Goal: Task Accomplishment & Management: Complete application form

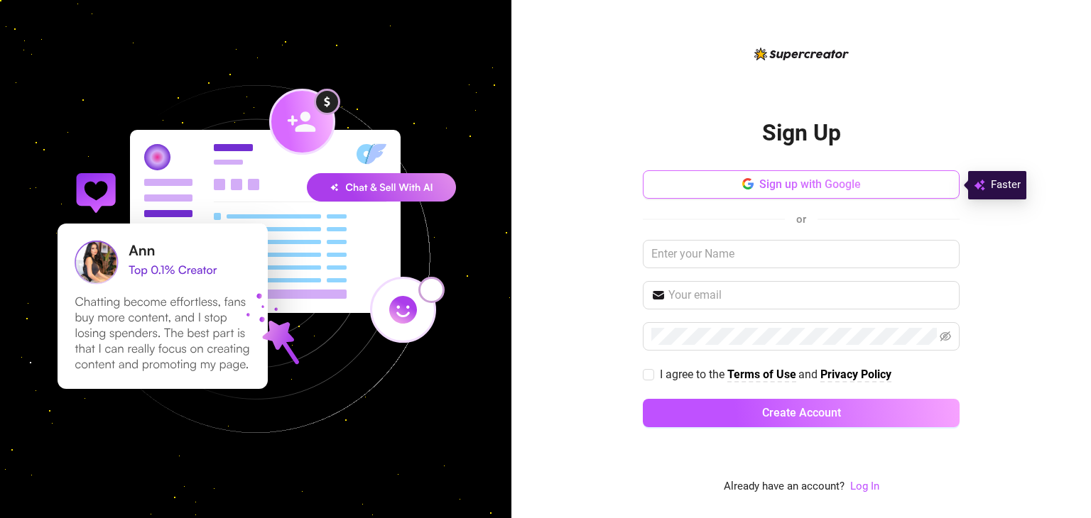
click at [838, 184] on span "Sign up with Google" at bounding box center [810, 184] width 102 height 13
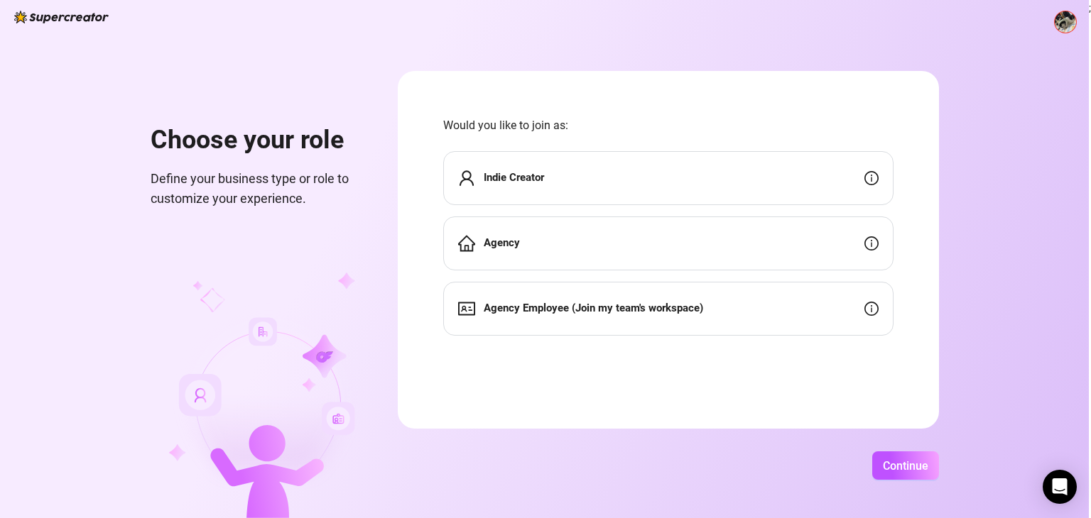
click at [656, 171] on div "Indie Creator" at bounding box center [668, 178] width 450 height 54
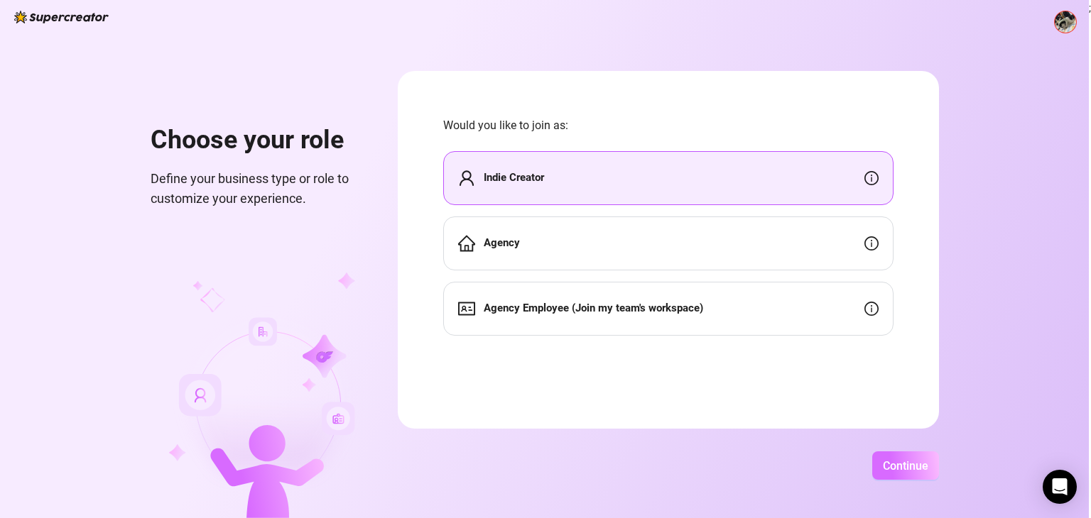
click at [900, 469] on span "Continue" at bounding box center [905, 465] width 45 height 13
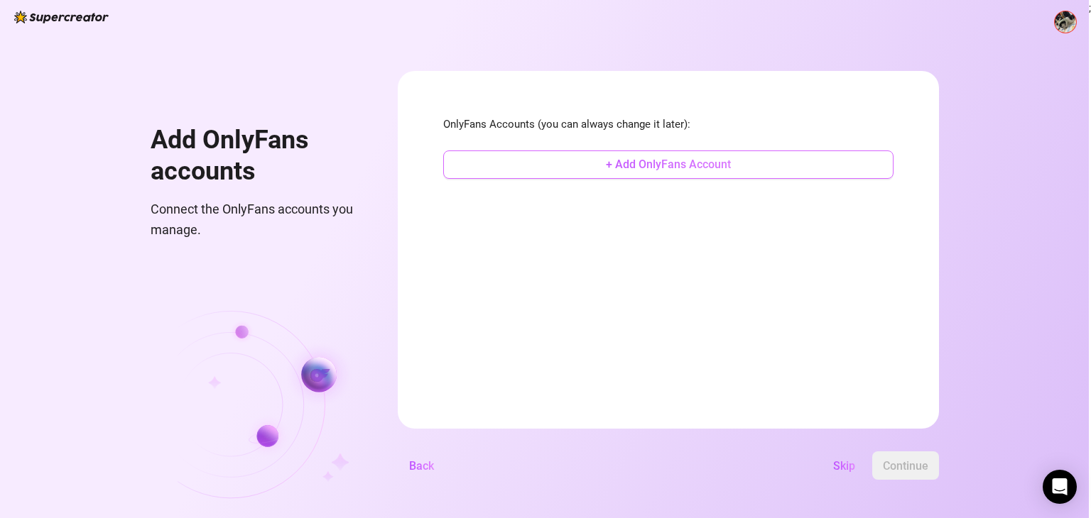
click at [691, 170] on span "+ Add OnlyFans Account" at bounding box center [668, 164] width 125 height 13
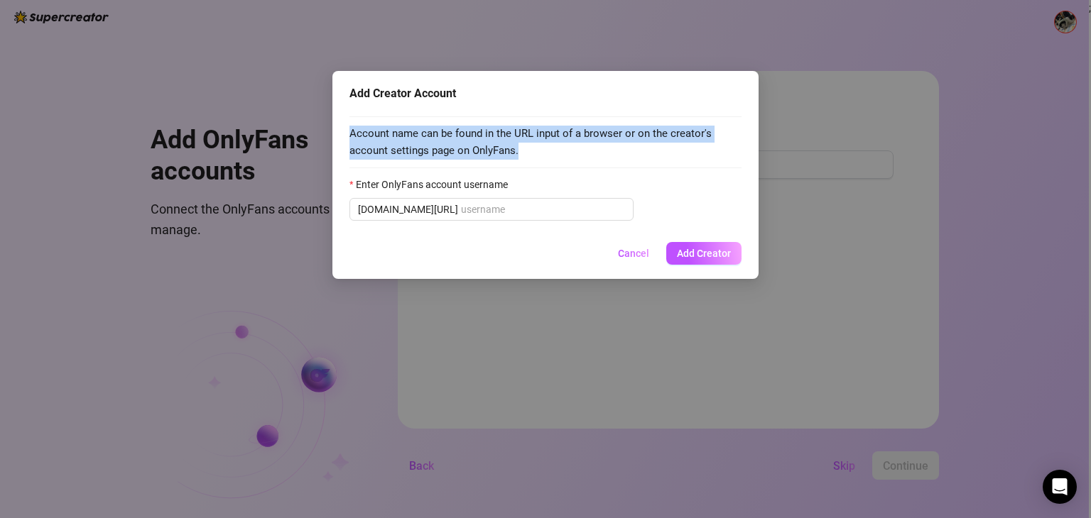
drag, startPoint x: 525, startPoint y: 156, endPoint x: 366, endPoint y: 154, distance: 159.8
click at [332, 131] on div "Add Creator Account Account name can be found in the URL input of a browser or …" at bounding box center [545, 175] width 426 height 208
copy span "Account name can be found in the URL input of a browser or on the creator's acc…"
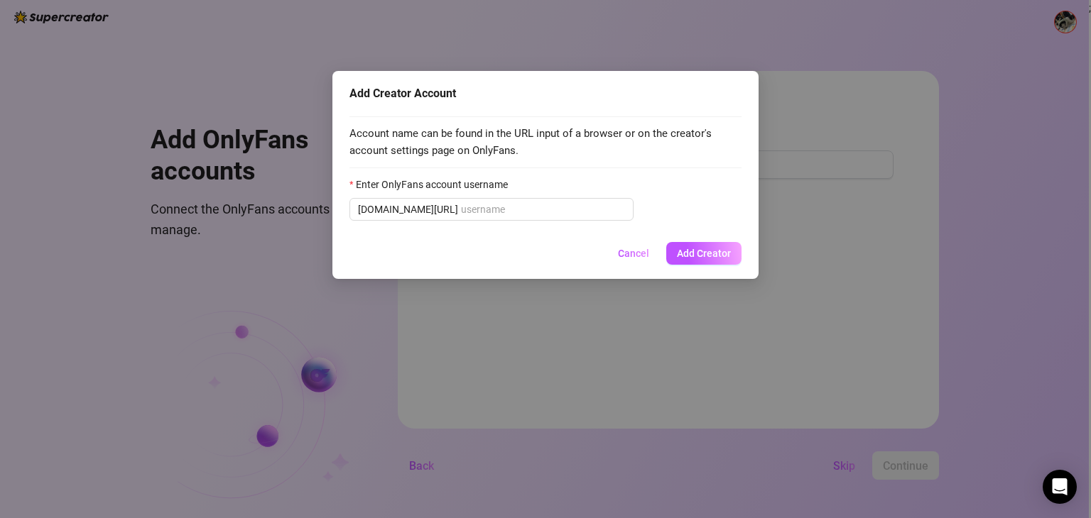
click at [554, 224] on div "Account name can be found in the URL input of a browser or on the creator's acc…" at bounding box center [545, 171] width 392 height 126
click at [560, 210] on input "Enter OnlyFans account username" at bounding box center [543, 210] width 164 height 16
paste input "letiziafulkers"
type input "letiziafulkers"
